Goal: Task Accomplishment & Management: Manage account settings

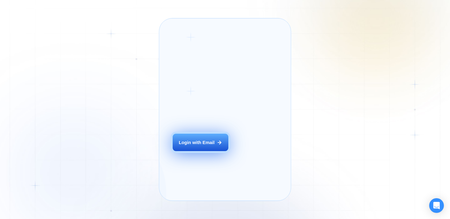
click at [208, 146] on div "Login with Email" at bounding box center [197, 143] width 36 height 6
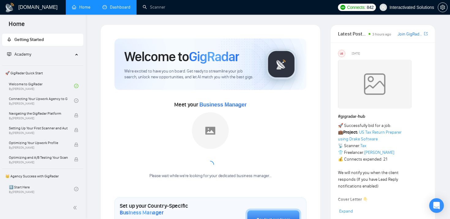
click at [114, 7] on link "Dashboard" at bounding box center [117, 7] width 28 height 5
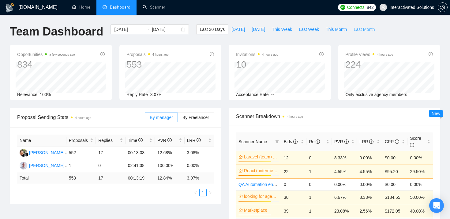
click at [363, 30] on span "Last Month" at bounding box center [363, 29] width 21 height 7
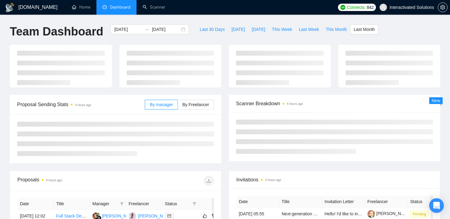
type input "2025-08-01"
type input "2025-08-31"
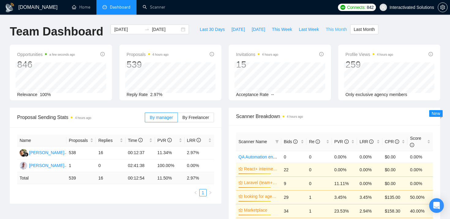
click at [338, 28] on span "This Month" at bounding box center [336, 29] width 21 height 7
type input "2025-09-01"
type input "2025-09-30"
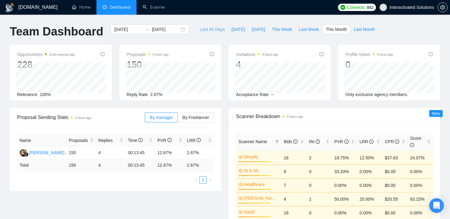
click at [211, 31] on span "Last 30 Days" at bounding box center [212, 29] width 25 height 7
type input "2025-08-09"
type input "2025-09-08"
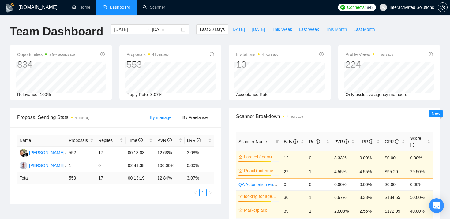
click at [341, 30] on span "This Month" at bounding box center [336, 29] width 21 height 7
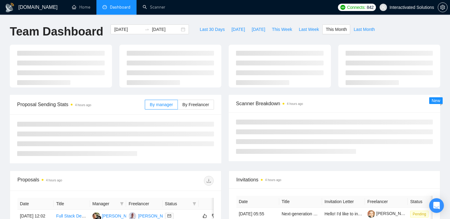
type input "2025-09-01"
type input "2025-09-30"
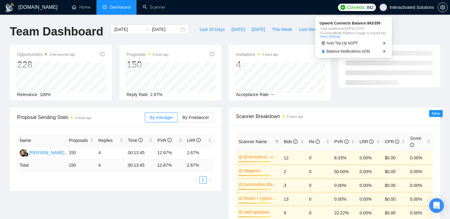
click at [367, 6] on span "842" at bounding box center [370, 7] width 7 height 7
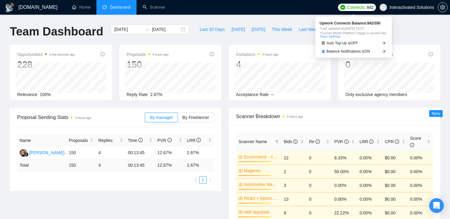
click at [375, 23] on span "Upwork Connects Balance: 842 / 350" at bounding box center [354, 23] width 68 height 4
click at [340, 36] on link "Team Settings" at bounding box center [330, 37] width 21 height 4
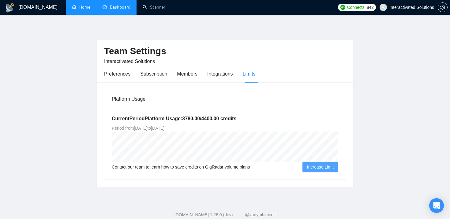
click at [87, 7] on link "Home" at bounding box center [81, 7] width 18 height 5
